Goal: Check status: Check status

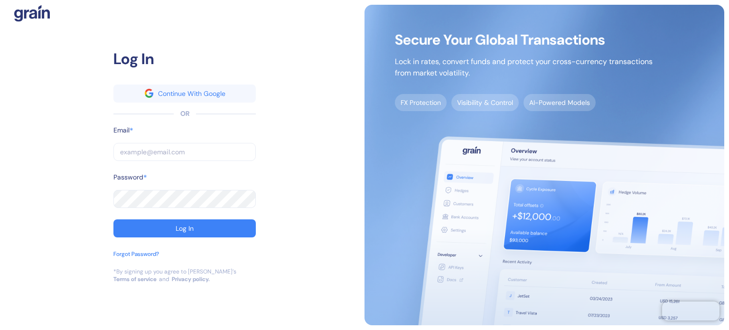
type input "[PERSON_NAME][EMAIL_ADDRESS][PERSON_NAME][DOMAIN_NAME]"
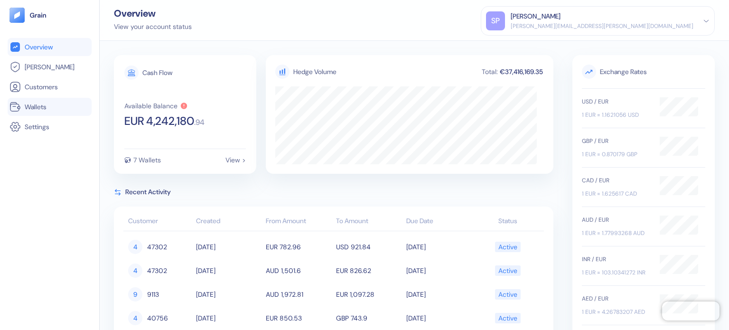
click at [37, 110] on span "Wallets" at bounding box center [36, 106] width 22 height 9
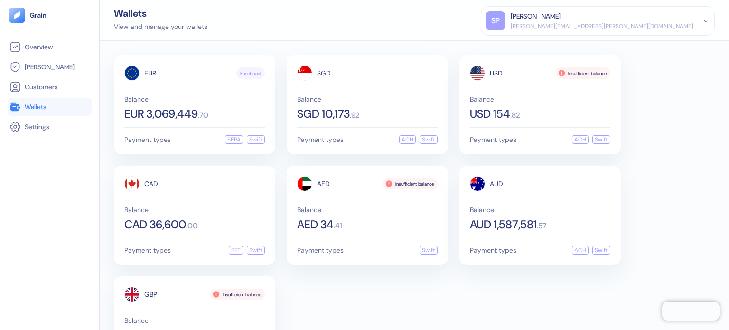
scroll to position [57, 0]
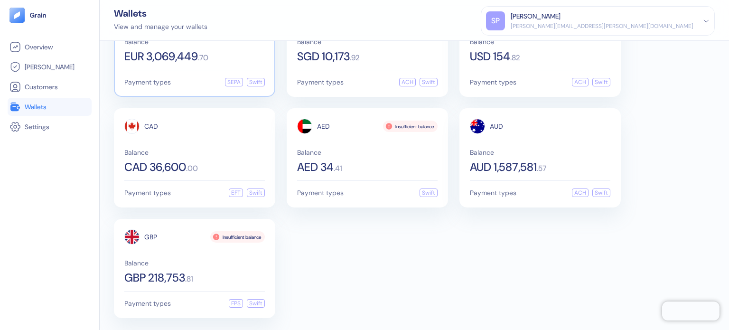
click at [184, 61] on span "EUR 3,069,449" at bounding box center [161, 56] width 74 height 11
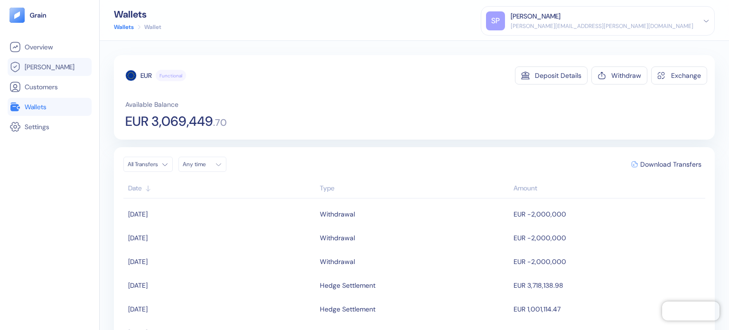
drag, startPoint x: 38, startPoint y: 108, endPoint x: 73, endPoint y: 70, distance: 51.4
click at [38, 108] on span "Wallets" at bounding box center [36, 106] width 22 height 9
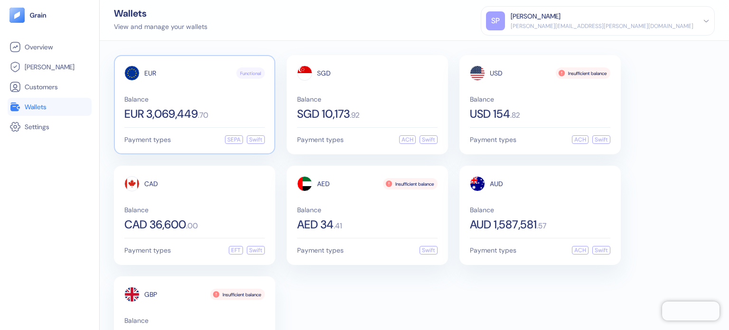
click at [191, 79] on div "EUR Functional" at bounding box center [194, 73] width 141 height 15
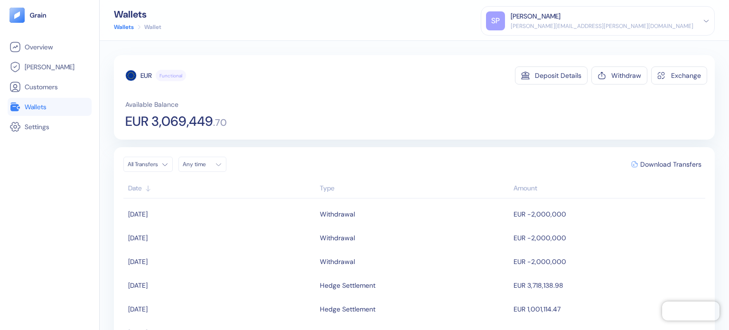
click at [36, 106] on span "Wallets" at bounding box center [36, 106] width 22 height 9
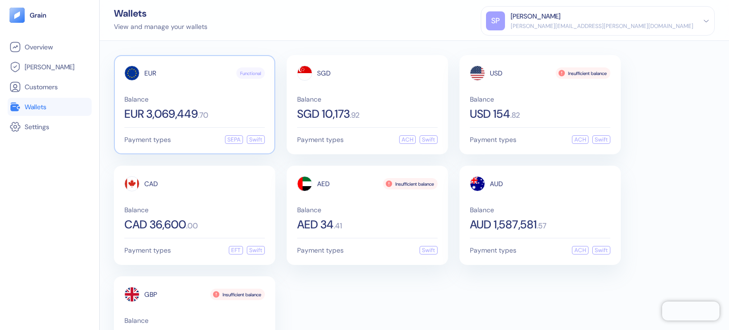
click at [157, 80] on div "EUR Functional" at bounding box center [194, 73] width 141 height 15
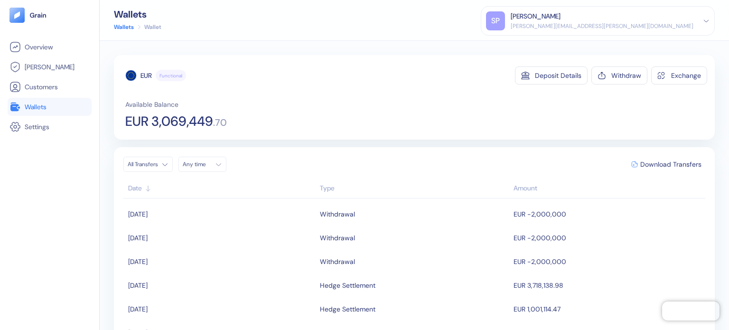
click at [59, 103] on link "Wallets" at bounding box center [49, 106] width 80 height 11
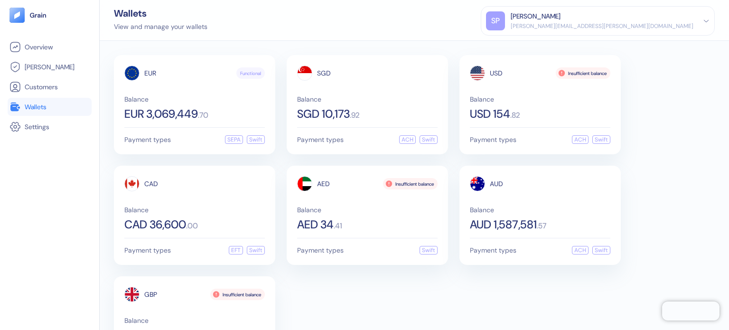
click at [427, 308] on div "EUR Functional Balance EUR 3,069,449 . 70 Payment types SEPA Swift SGD Balance …" at bounding box center [414, 215] width 601 height 320
click at [352, 212] on div "Balance AED 34 . 41" at bounding box center [367, 218] width 141 height 24
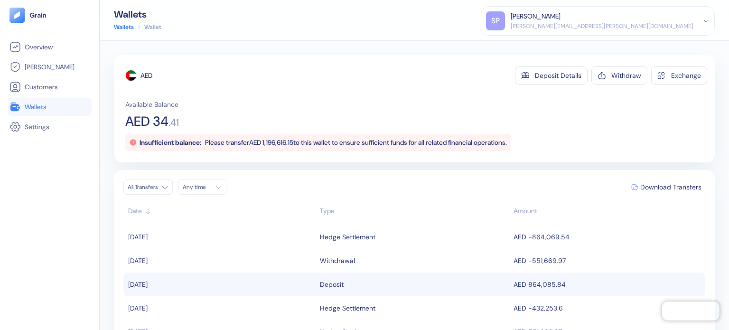
scroll to position [47, 0]
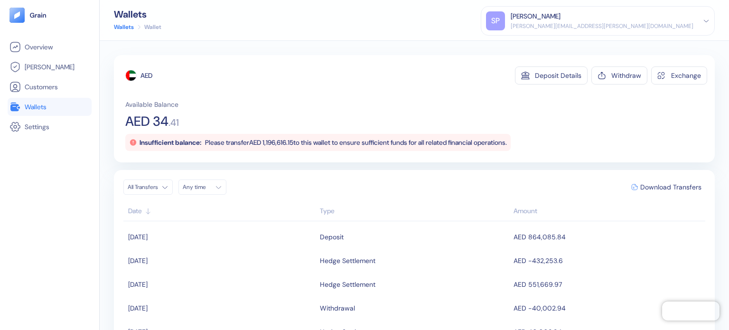
click at [426, 185] on div "All Transfers Any time Download Transfers" at bounding box center [414, 186] width 582 height 15
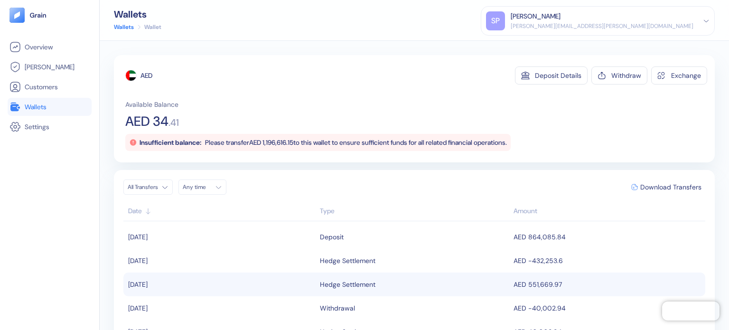
click at [537, 289] on td "AED 551,669.97" at bounding box center [608, 284] width 194 height 24
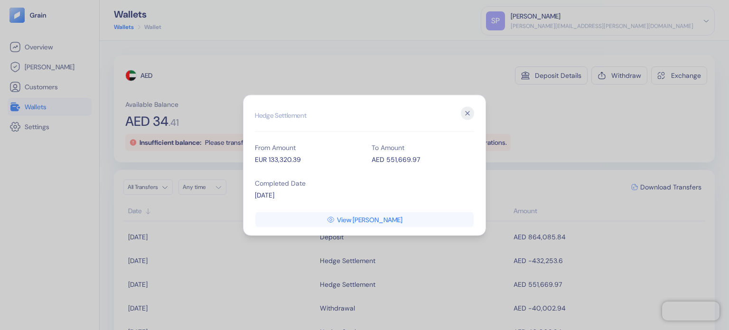
click at [404, 163] on div "AED 551,669.97" at bounding box center [423, 159] width 103 height 10
drag, startPoint x: 279, startPoint y: 118, endPoint x: 306, endPoint y: 122, distance: 27.3
click at [279, 118] on h2 "Hedge Settlement" at bounding box center [364, 118] width 219 height 25
drag, startPoint x: 462, startPoint y: 114, endPoint x: 415, endPoint y: 117, distance: 47.1
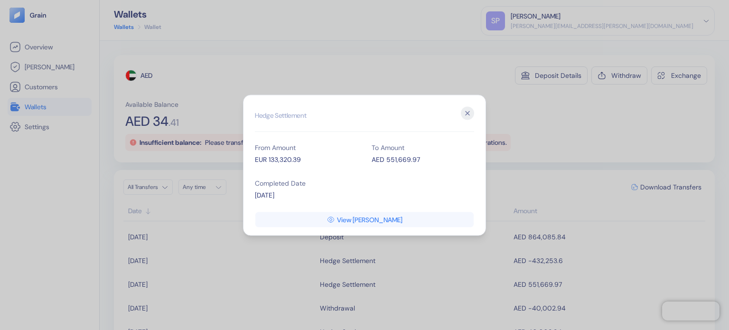
click at [462, 114] on icon "button" at bounding box center [467, 112] width 13 height 13
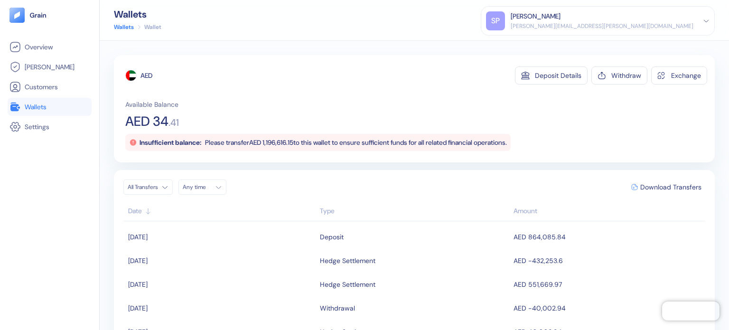
click at [49, 108] on link "Wallets" at bounding box center [49, 106] width 80 height 11
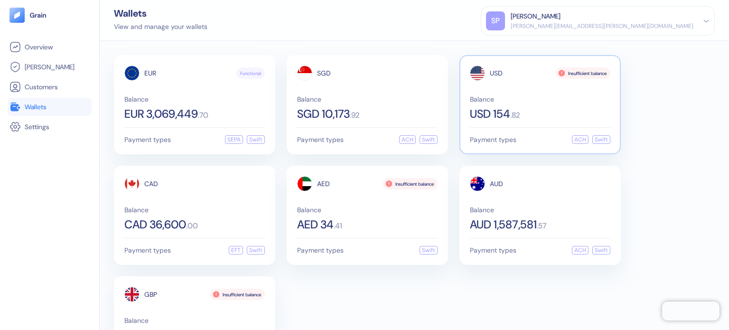
click at [525, 119] on div "USD 154 . 82" at bounding box center [540, 113] width 141 height 11
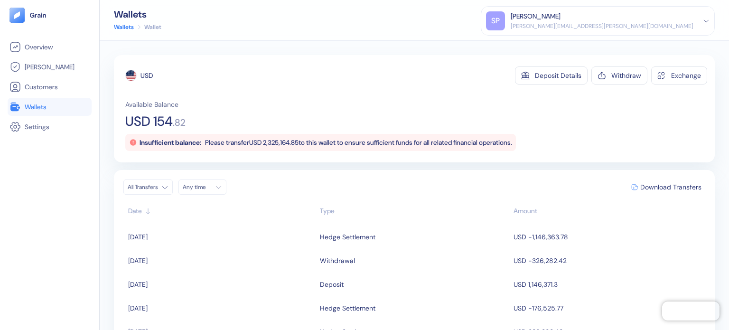
scroll to position [47, 0]
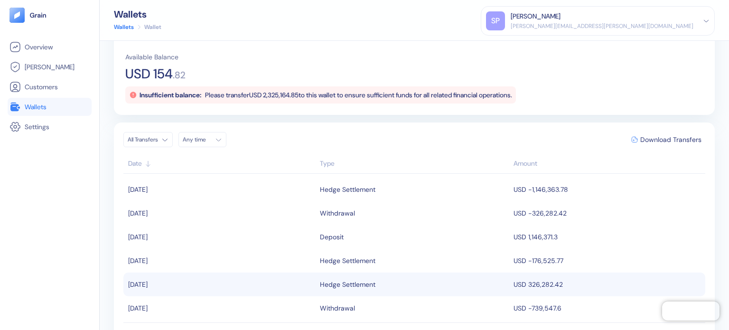
click at [520, 282] on span "USD 326,282.42" at bounding box center [538, 284] width 49 height 9
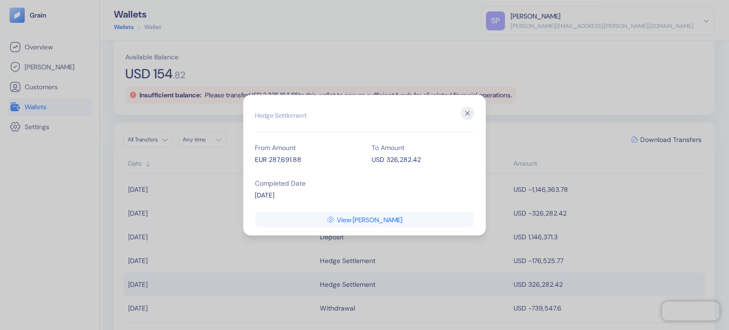
click at [471, 109] on icon "button" at bounding box center [467, 112] width 13 height 13
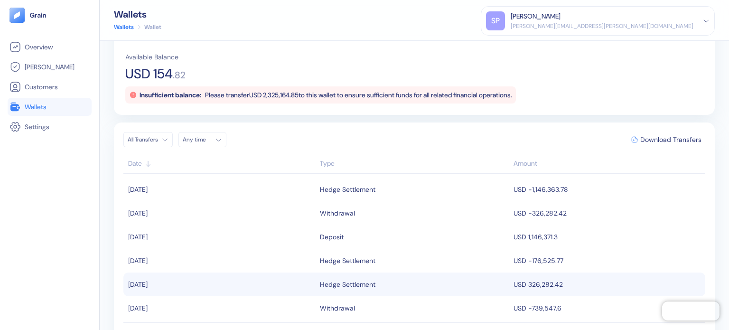
click at [445, 51] on div "USD Deposit Details Withdraw Exchange Available Balance USD 154 . 82 Insufficie…" at bounding box center [416, 61] width 582 height 84
